Goal: Check status: Check status

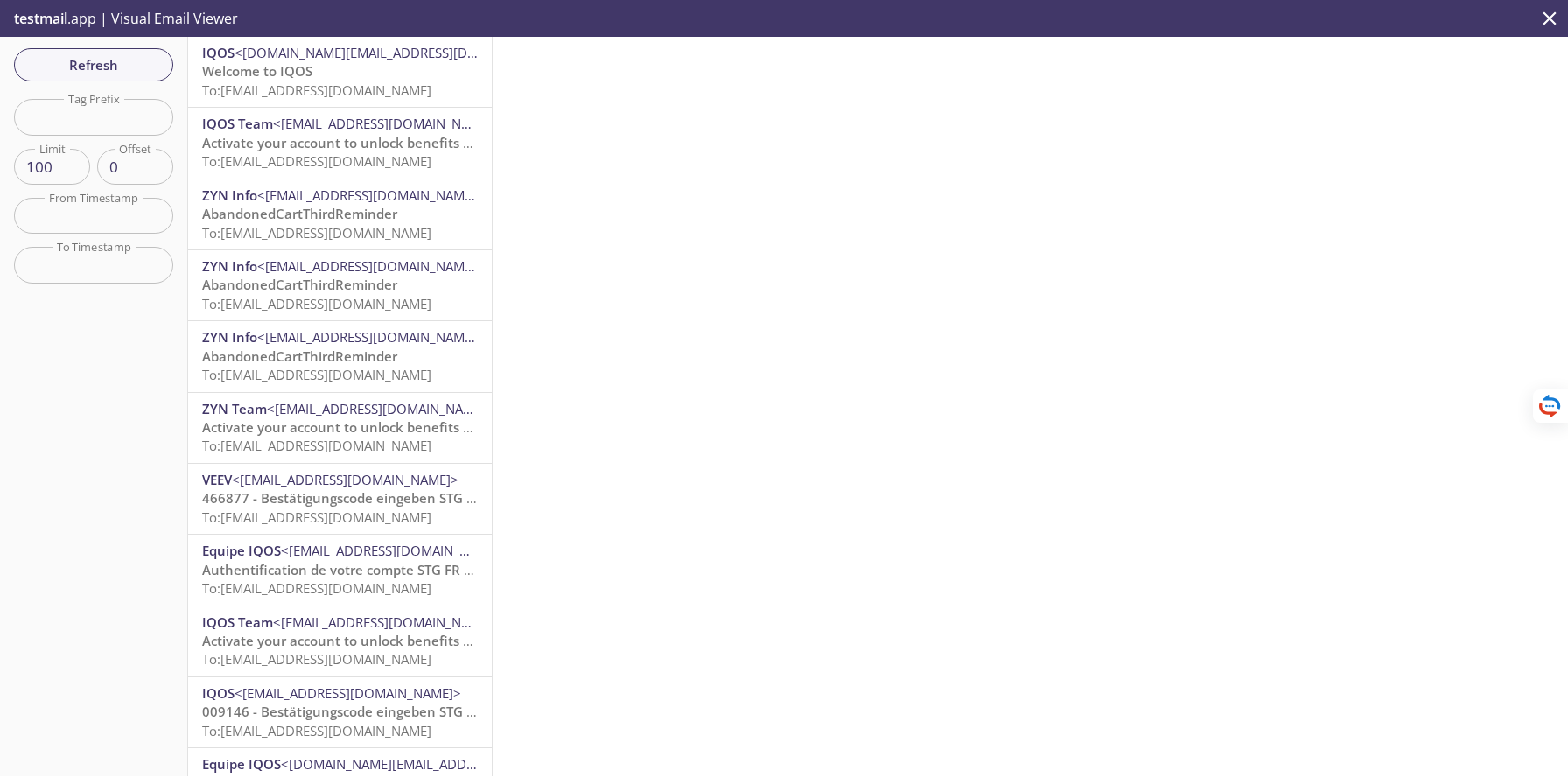
click at [355, 78] on p "Welcome to IQOS To: [EMAIL_ADDRESS][DOMAIN_NAME]" at bounding box center [340, 80] width 276 height 38
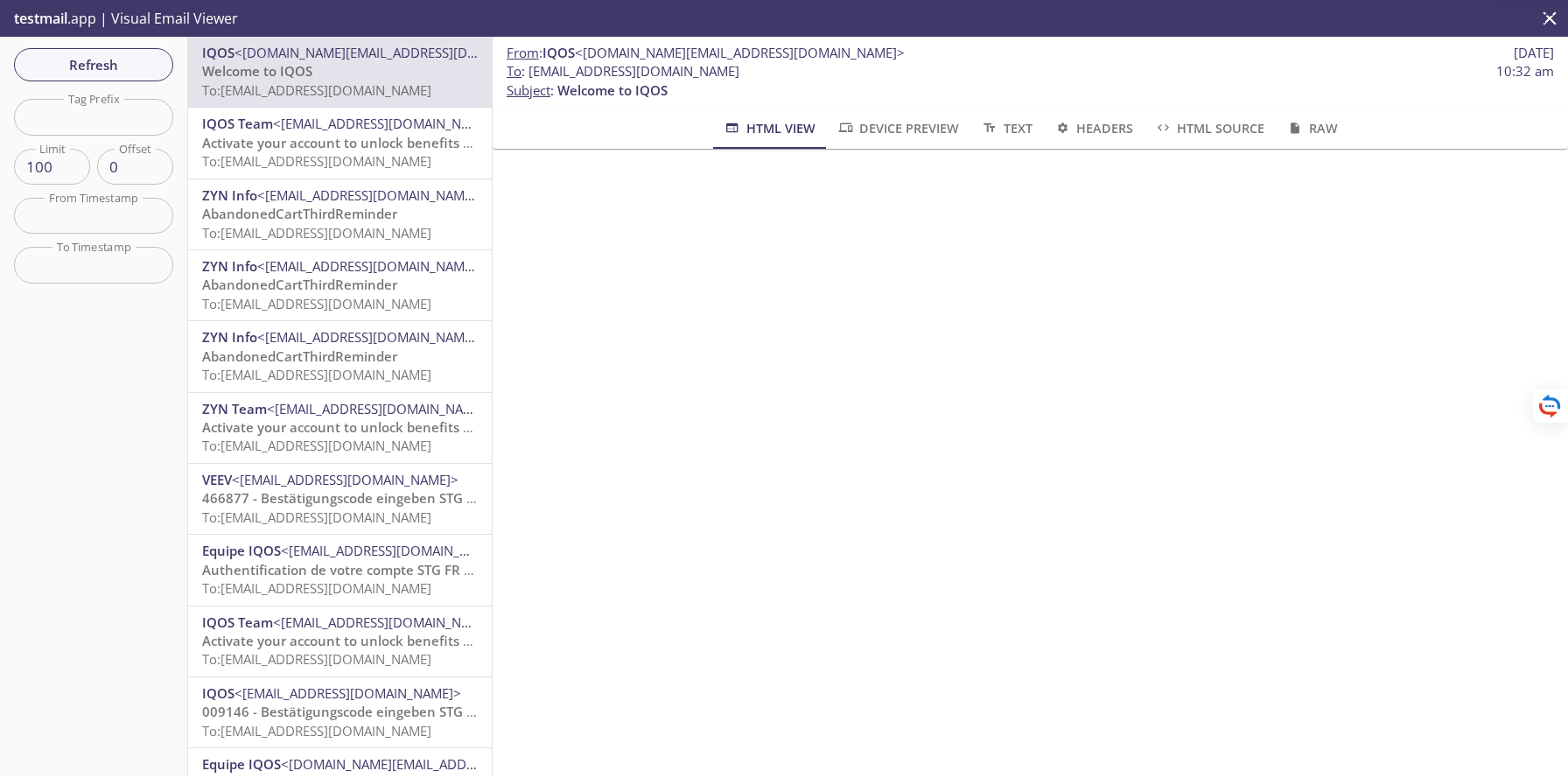
click at [916, 121] on span "Device Preview" at bounding box center [898, 128] width 123 height 22
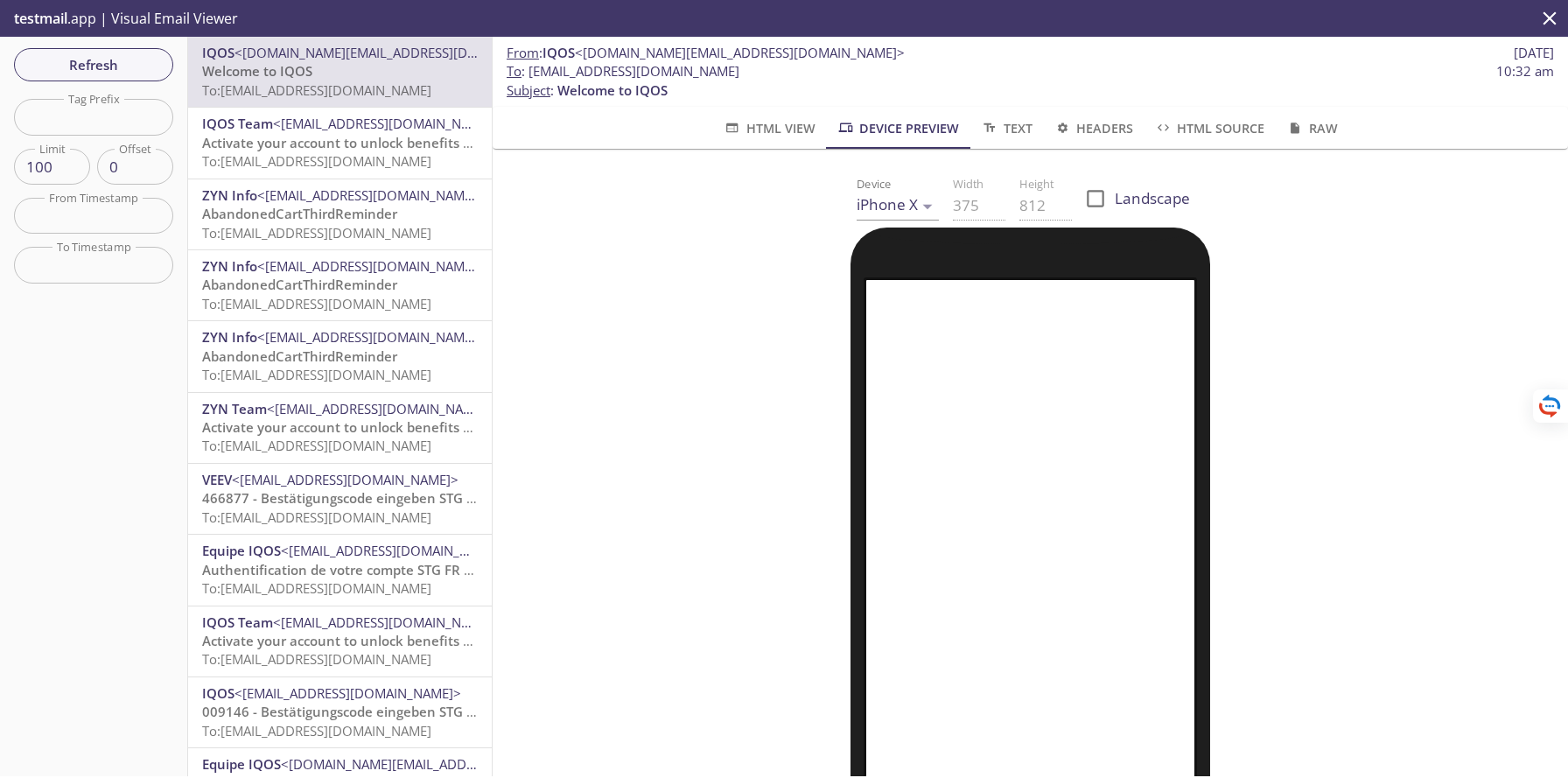
click at [312, 140] on span "Activate your account to unlock benefits PRE-PROD UK EN" at bounding box center [386, 142] width 368 height 18
